Goal: Find specific page/section: Find specific page/section

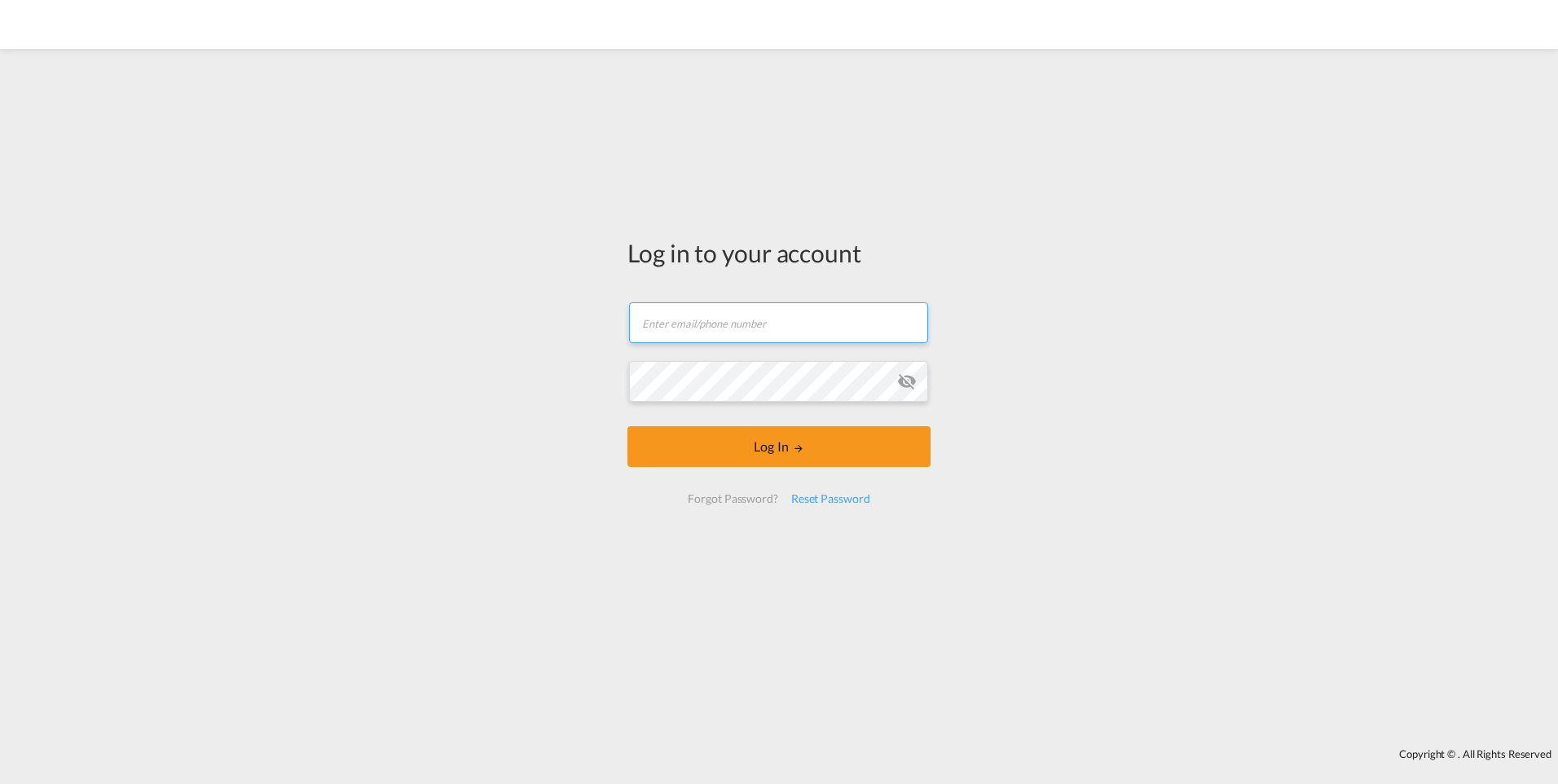
type input "[PERSON_NAME][EMAIL_ADDRESS][DOMAIN_NAME]"
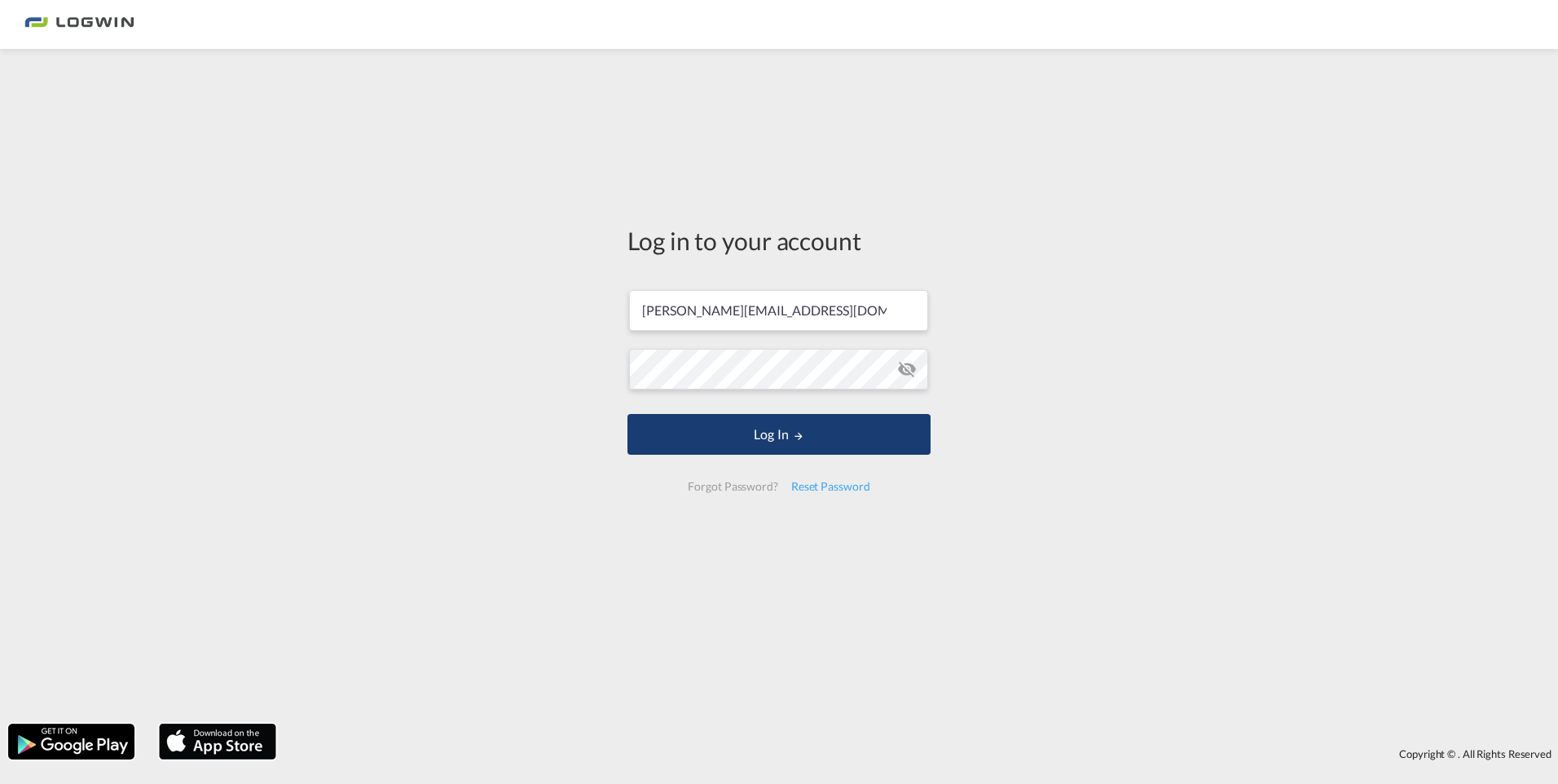
click at [837, 428] on button "Log In" at bounding box center [779, 434] width 304 height 41
